Goal: Task Accomplishment & Management: Manage account settings

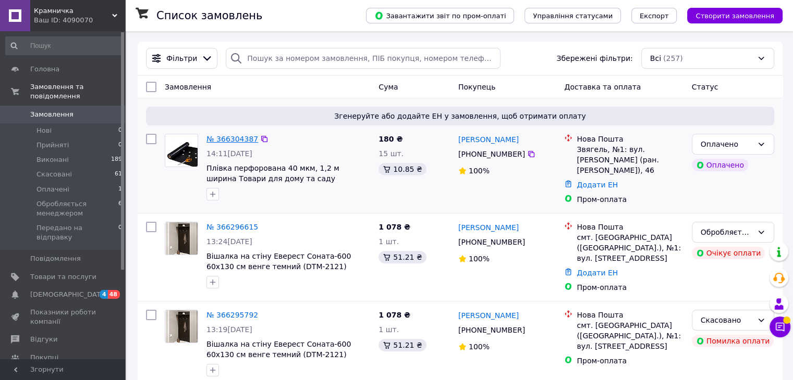
click at [230, 139] on link "№ 366304387" at bounding box center [232, 139] width 52 height 8
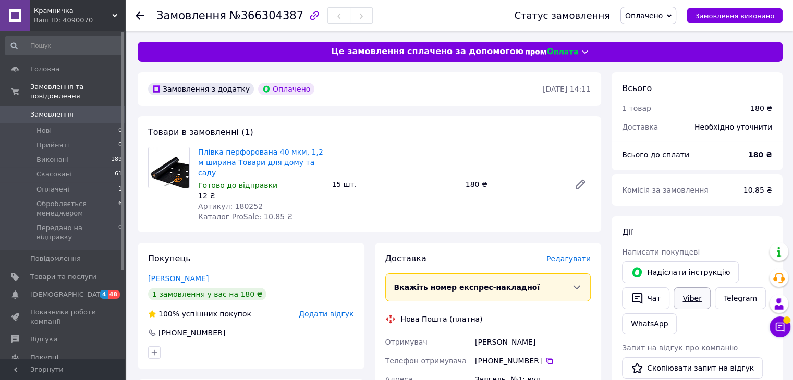
click at [687, 293] on link "Viber" at bounding box center [691, 299] width 36 height 22
drag, startPoint x: 195, startPoint y: 153, endPoint x: 226, endPoint y: 159, distance: 31.5
click at [226, 159] on div "Плівка перфорована 40 мкм, 1,2 м ширина Товари для дому та саду Готово до відпр…" at bounding box center [260, 184] width 133 height 79
copy link "Плівка перфорована 40 мкм, 1,2 м ширина"
click at [315, 119] on div "Товари в замовленні (1) Плівка перфорована 40 мкм, 1,2 м ширина Товари для дому…" at bounding box center [369, 174] width 463 height 116
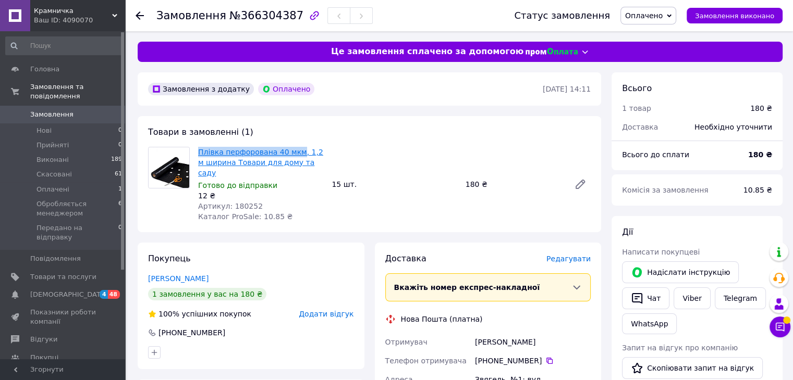
drag, startPoint x: 196, startPoint y: 149, endPoint x: 292, endPoint y: 149, distance: 95.9
click at [292, 149] on div "Плівка перфорована 40 мкм, 1,2 м ширина Товари для дому та саду Готово до відпр…" at bounding box center [260, 184] width 133 height 79
copy link "Плівка перфорована 40 мкм"
click at [248, 202] on span "Артикул: 180252" at bounding box center [230, 206] width 65 height 8
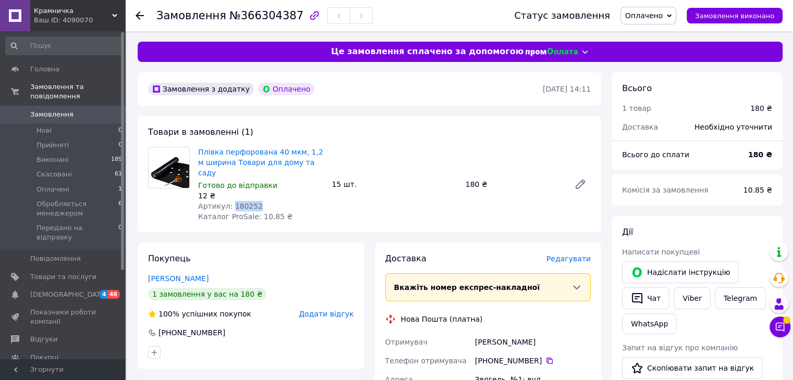
copy span "180252"
